Goal: Find specific page/section: Find specific page/section

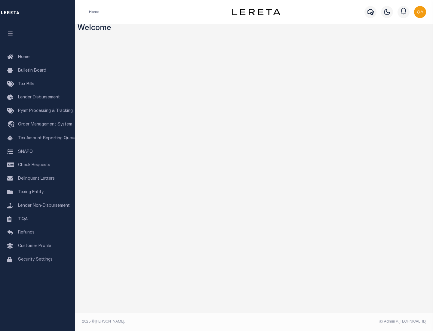
click at [38, 165] on span "Check Requests" at bounding box center [34, 165] width 32 height 4
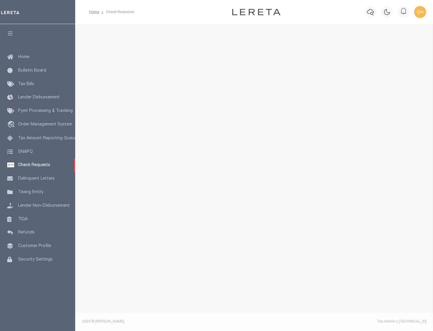
select select "50"
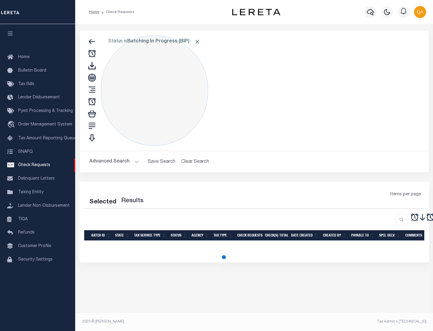
select select "50"
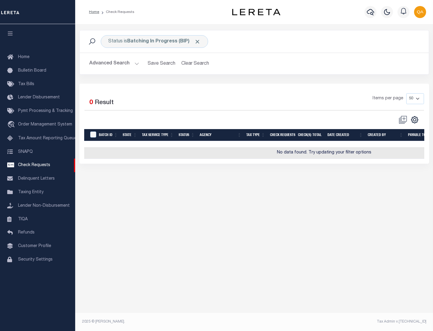
click at [198, 42] on span "Click to Remove" at bounding box center [197, 42] width 6 height 6
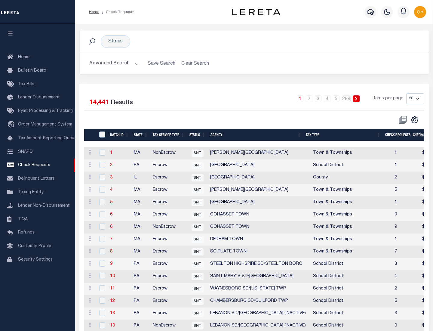
scroll to position [290, 0]
